Goal: Find specific page/section: Find specific page/section

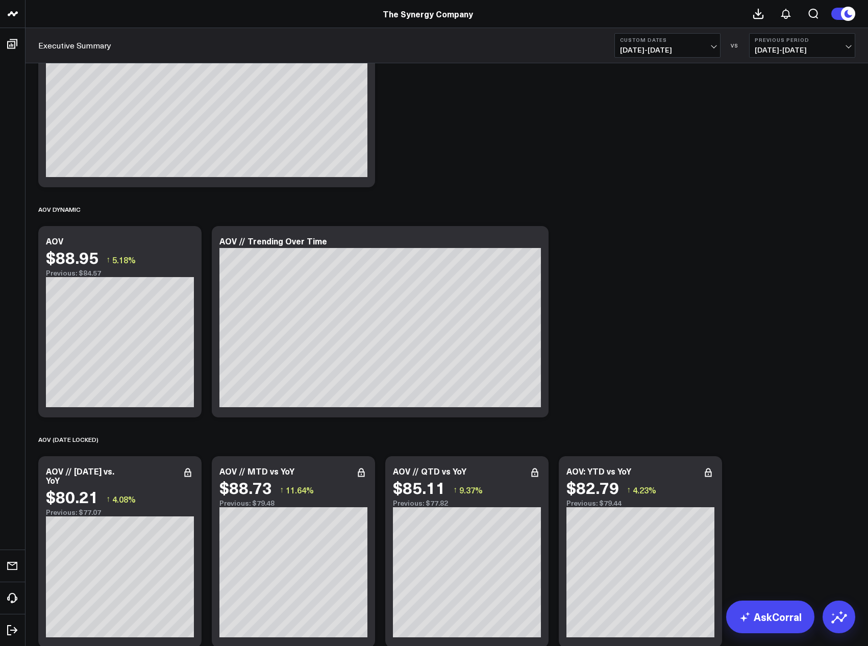
scroll to position [1378, 0]
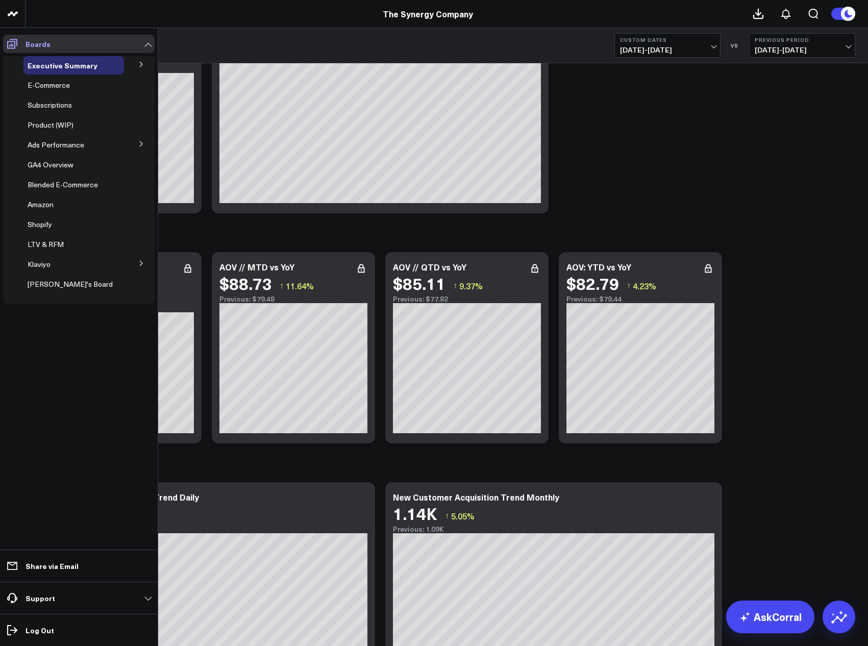
click at [9, 38] on icon at bounding box center [12, 44] width 12 height 12
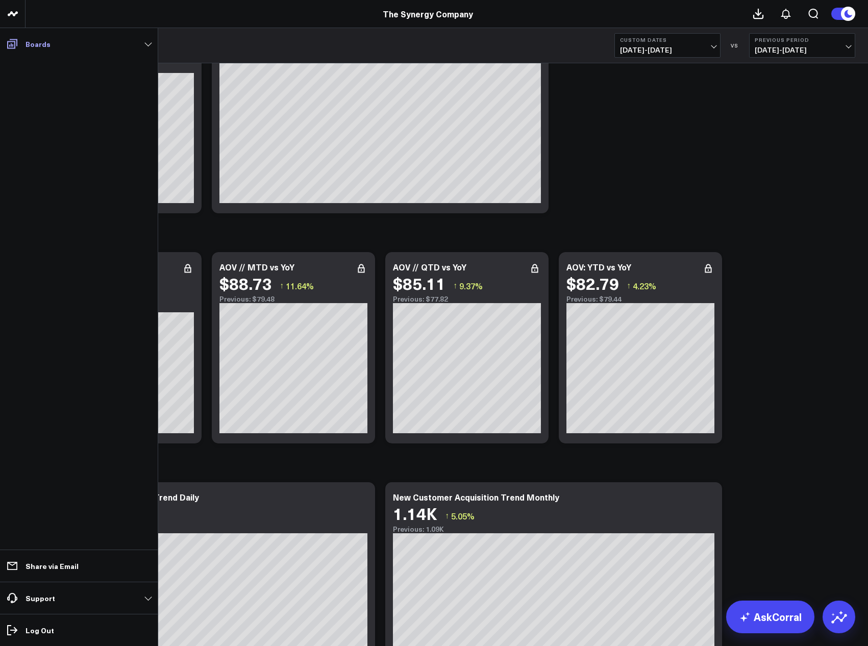
click at [22, 47] on link "Boards" at bounding box center [79, 44] width 152 height 18
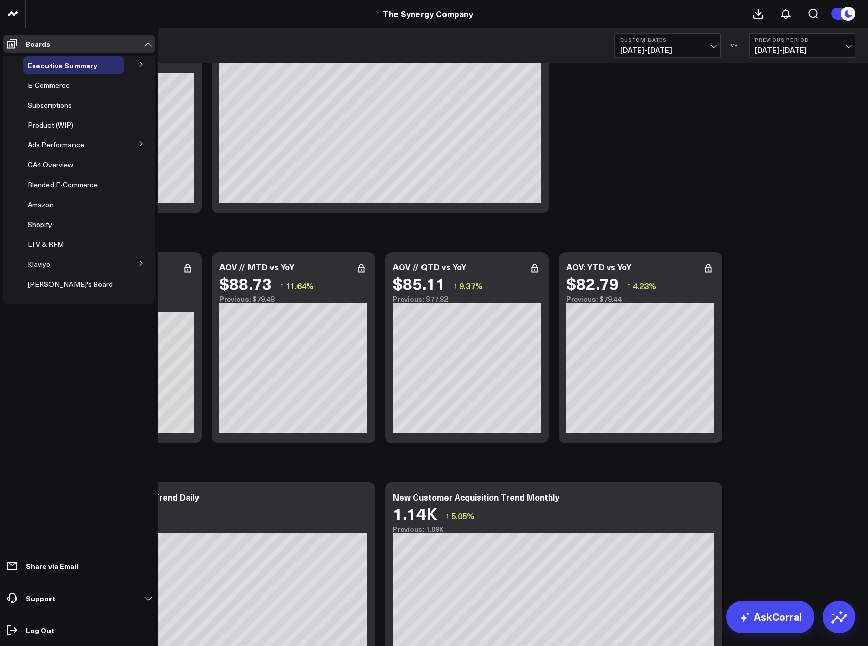
click at [132, 146] on button at bounding box center [141, 143] width 27 height 15
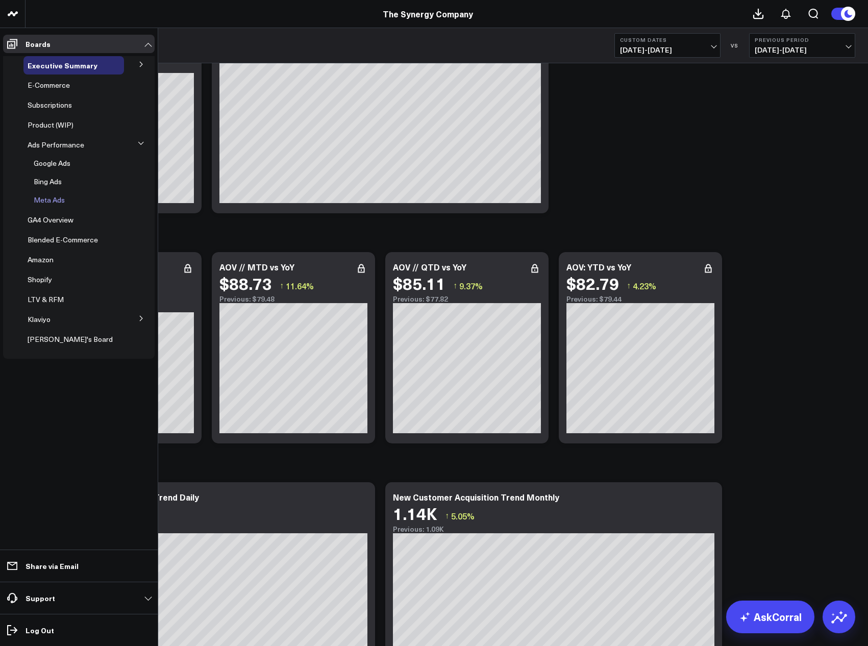
click at [54, 200] on span "Meta Ads" at bounding box center [49, 200] width 31 height 10
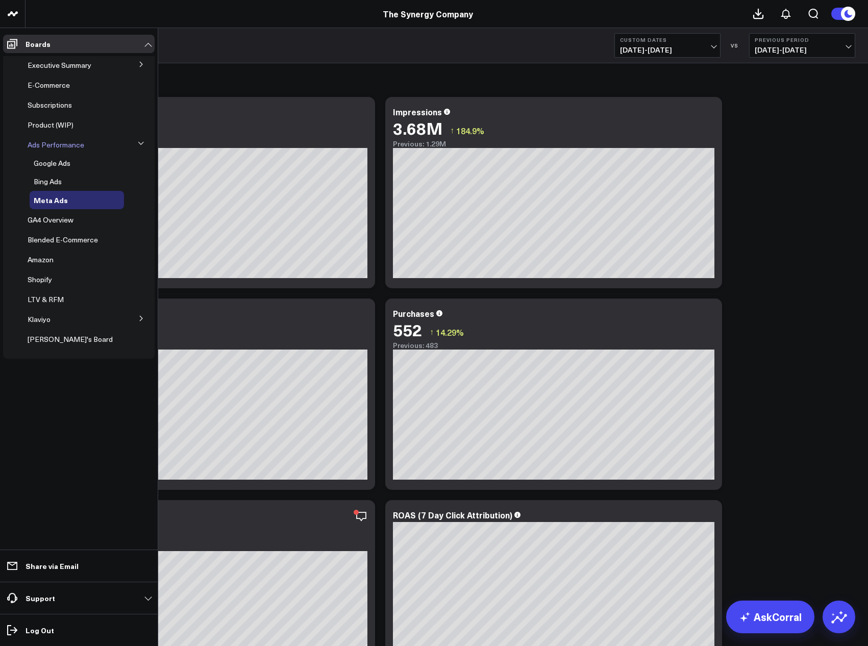
click at [58, 147] on span "Ads Performance" at bounding box center [56, 145] width 57 height 10
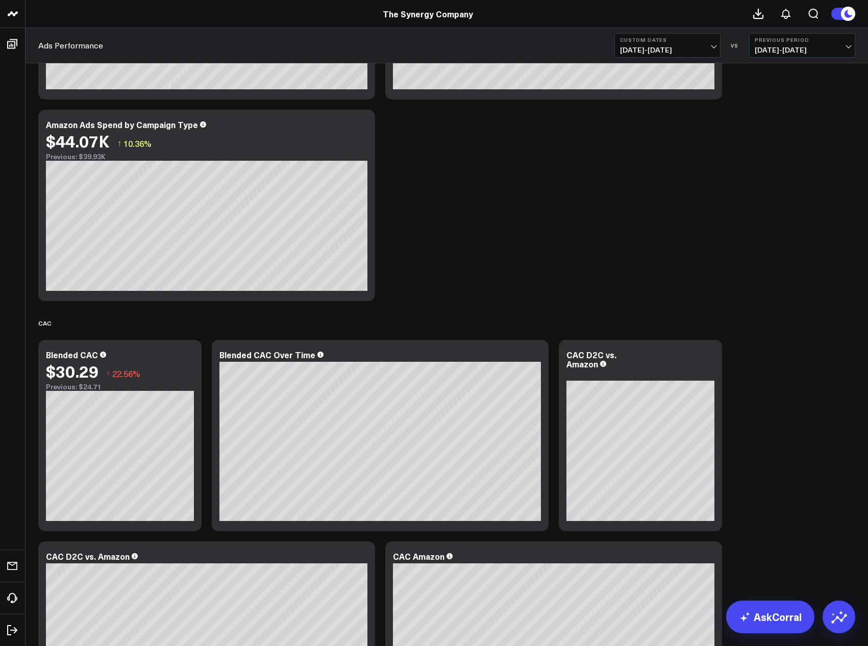
scroll to position [745, 0]
